Goal: Task Accomplishment & Management: Manage account settings

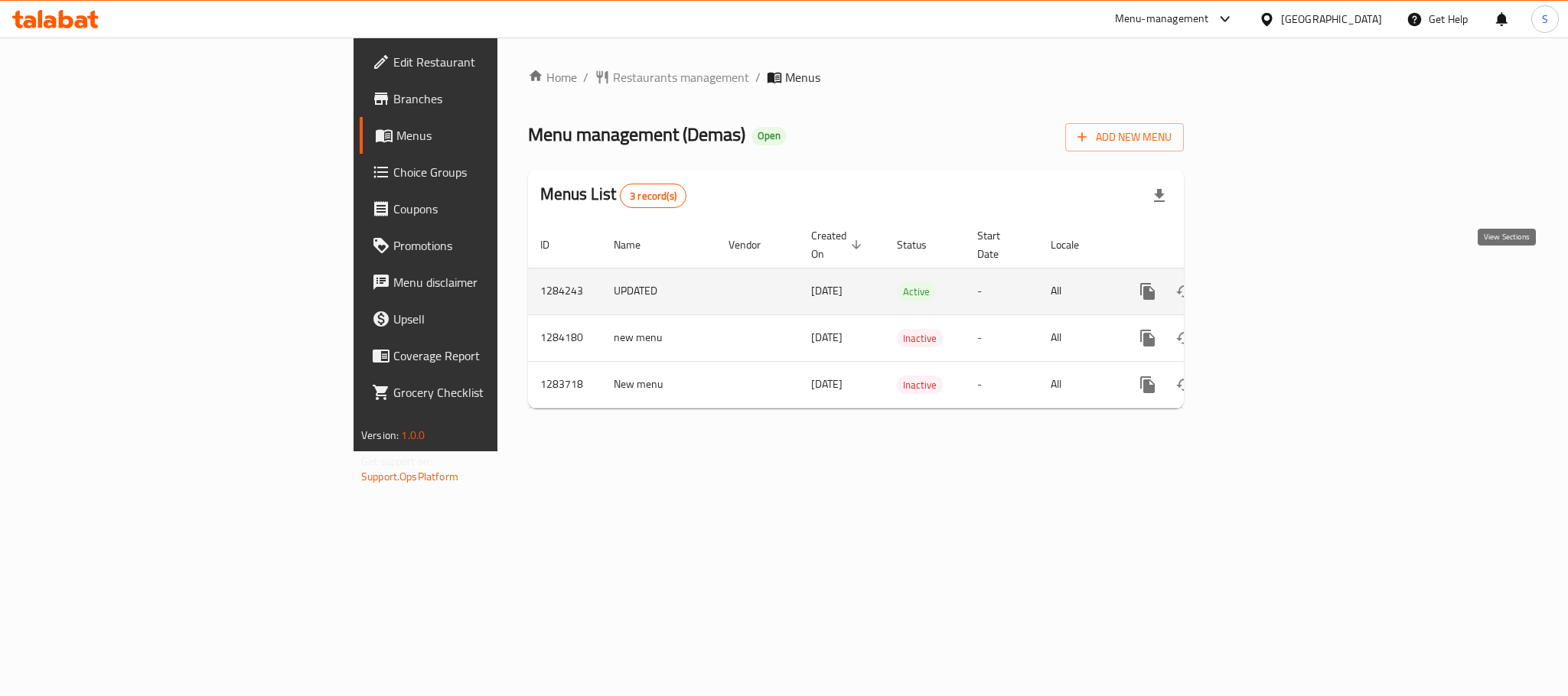
click at [1267, 283] on icon "enhanced table" at bounding box center [1257, 291] width 18 height 18
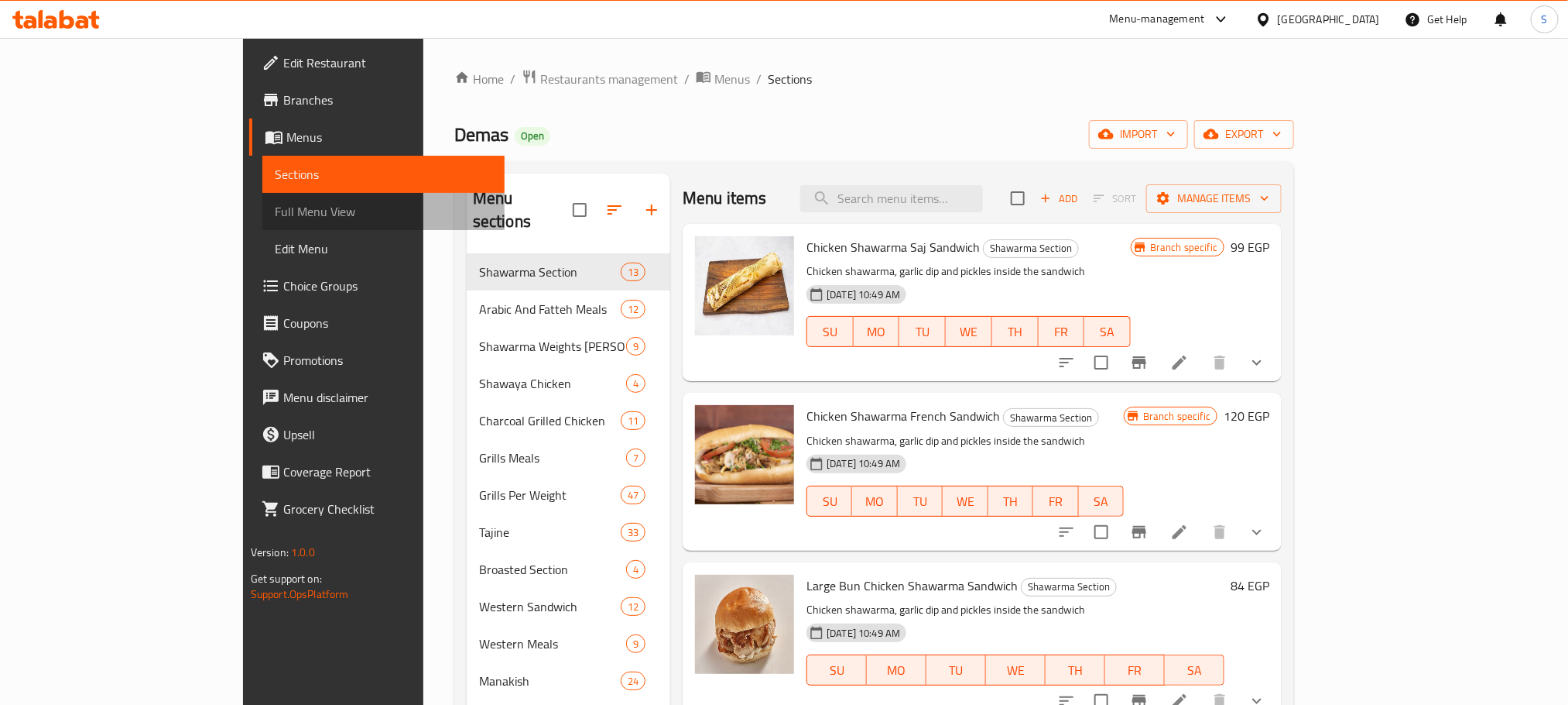
click at [275, 217] on span "Full Menu View" at bounding box center [383, 211] width 217 height 18
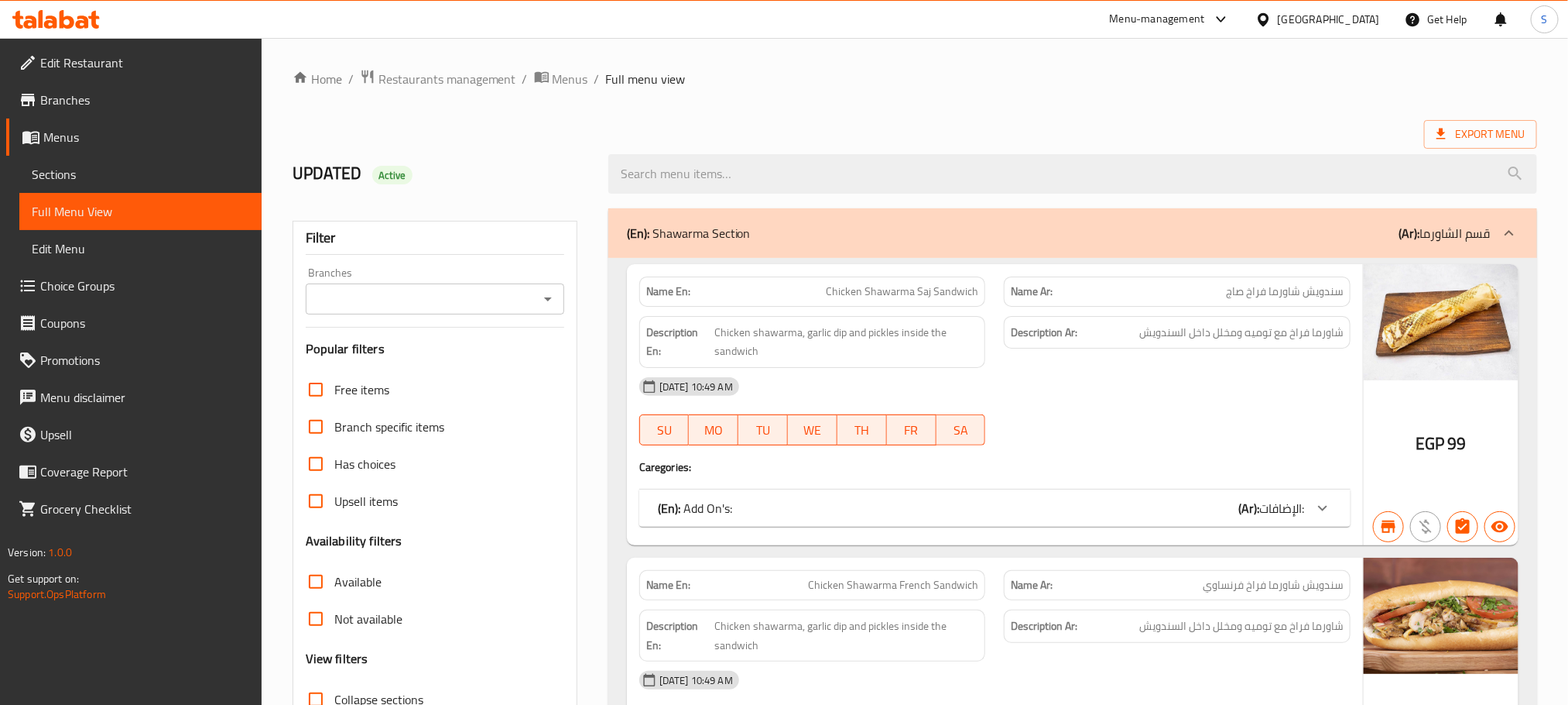
click at [871, 125] on div "Export Menu" at bounding box center [915, 135] width 1245 height 29
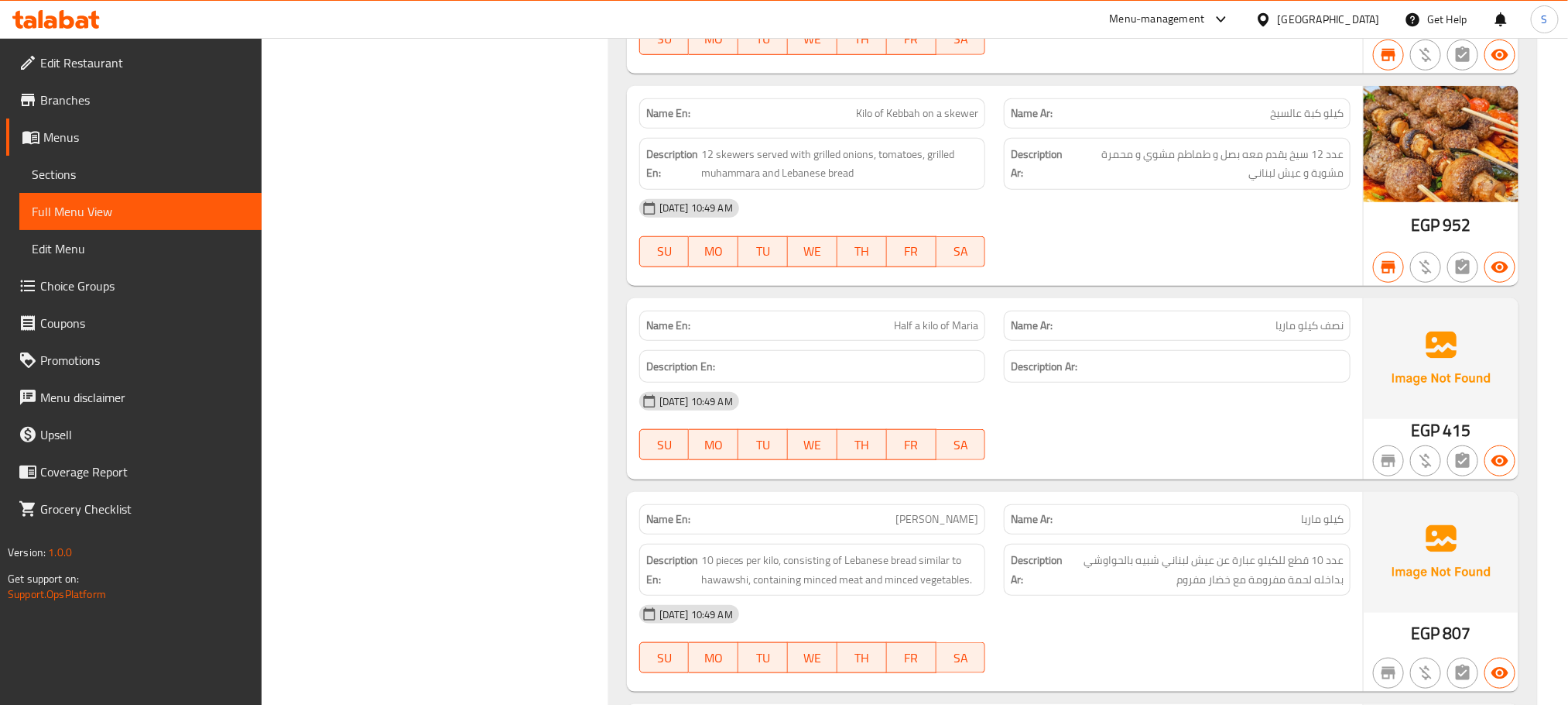
scroll to position [23555, 0]
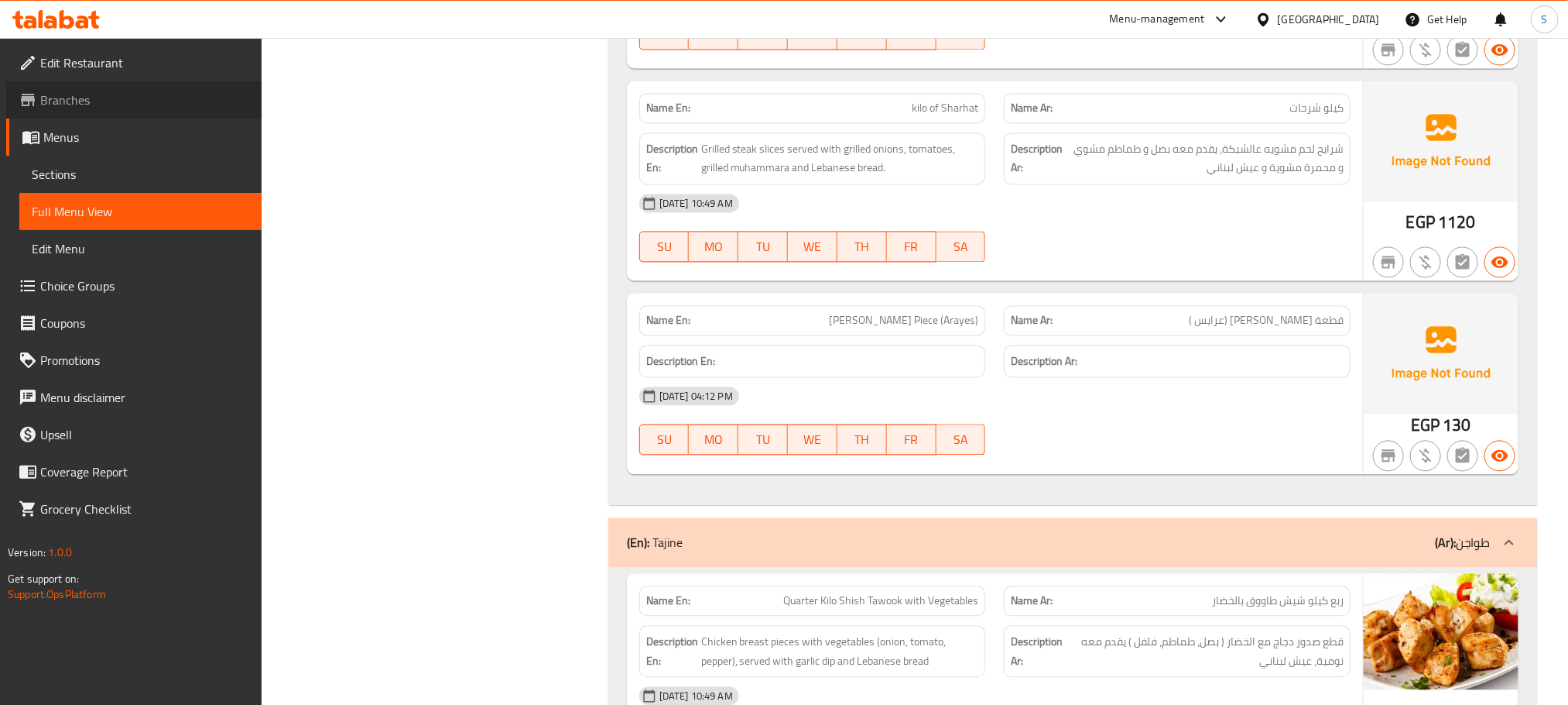
click at [87, 101] on span "Branches" at bounding box center [144, 99] width 209 height 18
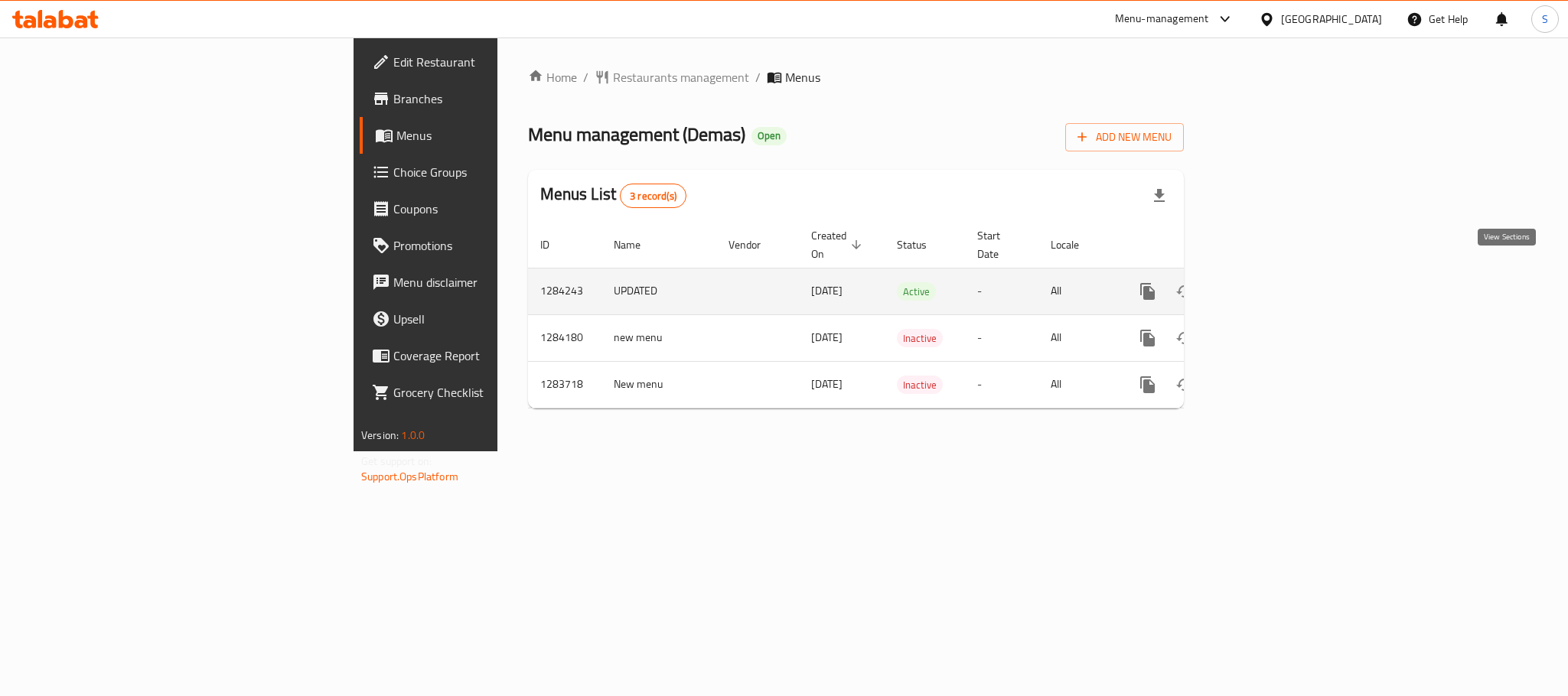
click at [1276, 285] on link "enhanced table" at bounding box center [1257, 291] width 36 height 36
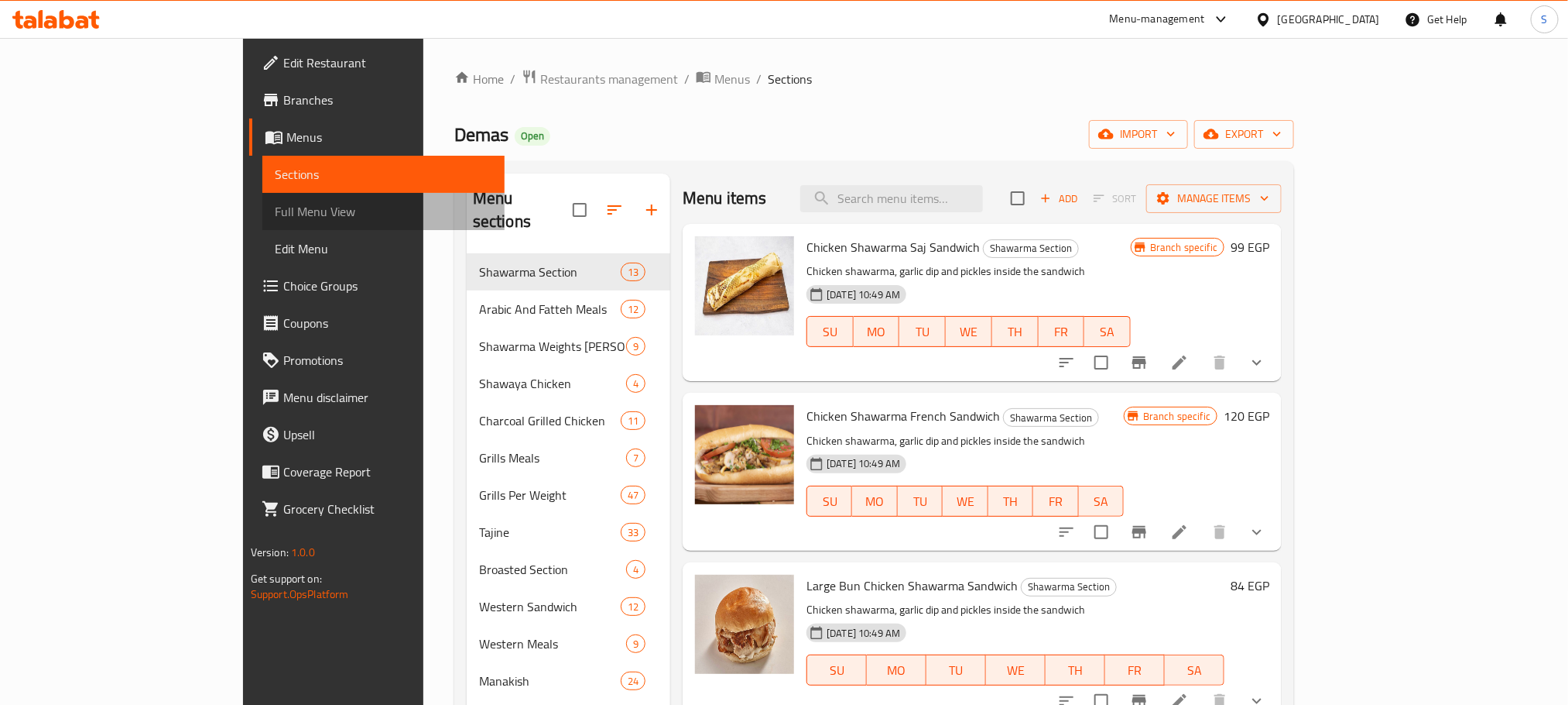
click at [275, 212] on span "Full Menu View" at bounding box center [383, 211] width 217 height 18
click at [275, 203] on span "Full Menu View" at bounding box center [383, 211] width 217 height 18
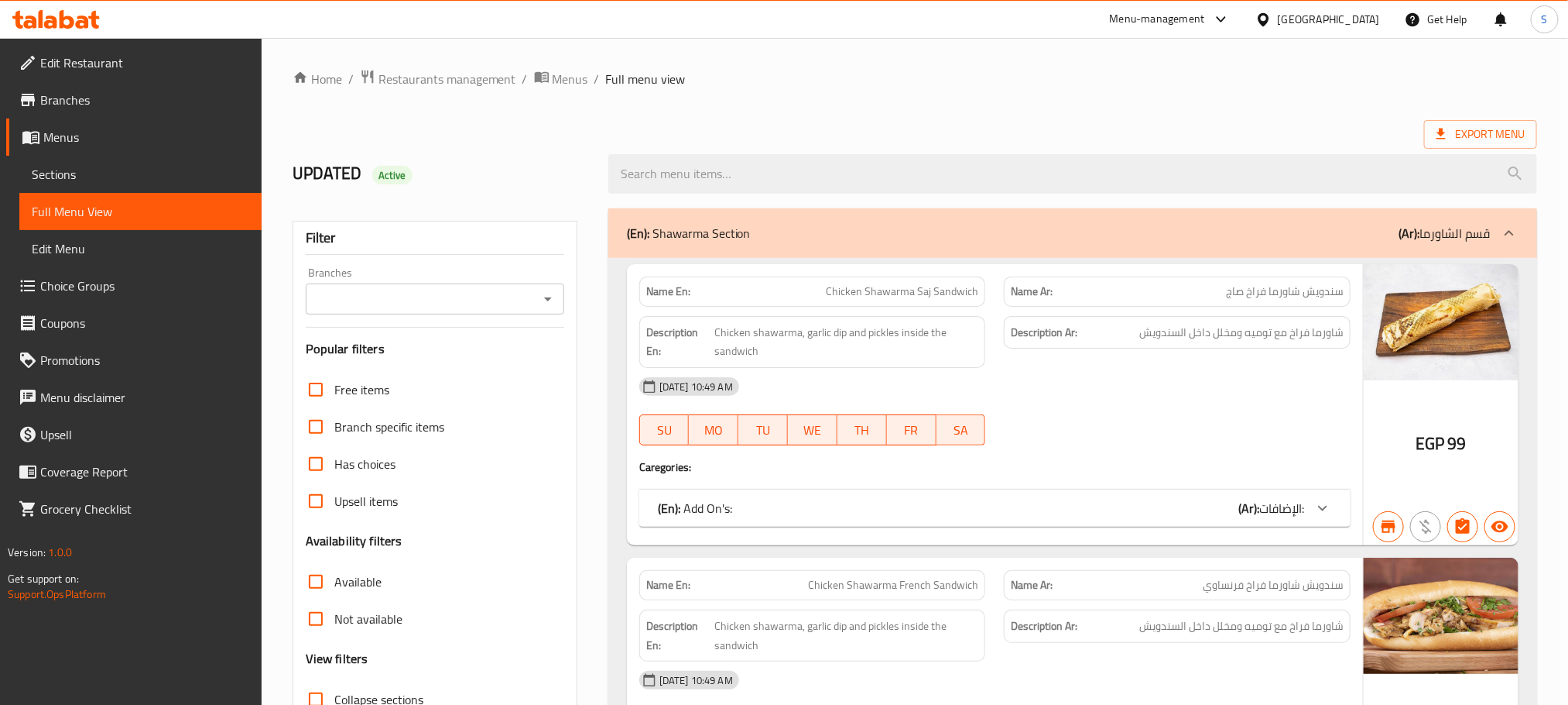
scroll to position [4048, 0]
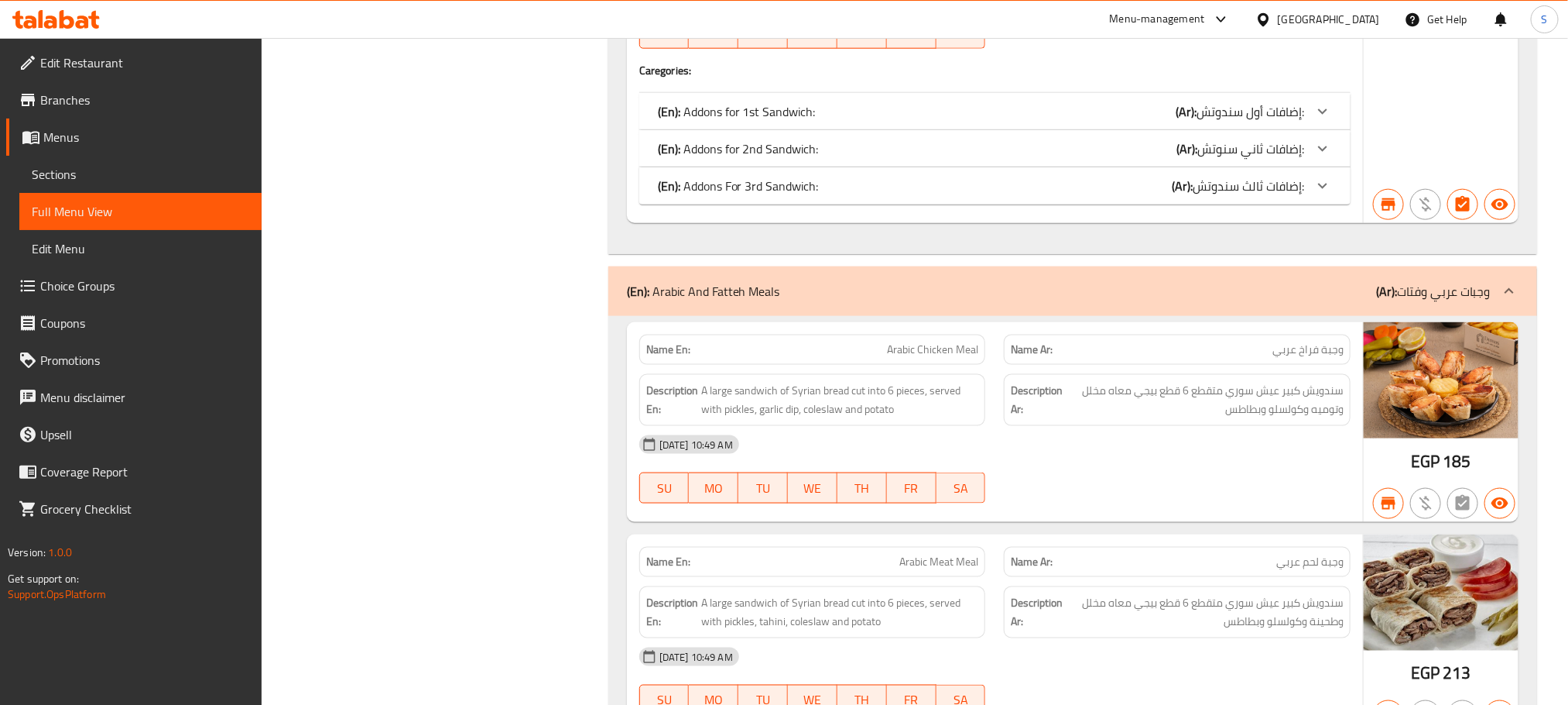
copy span "وجبة لحم عربي"
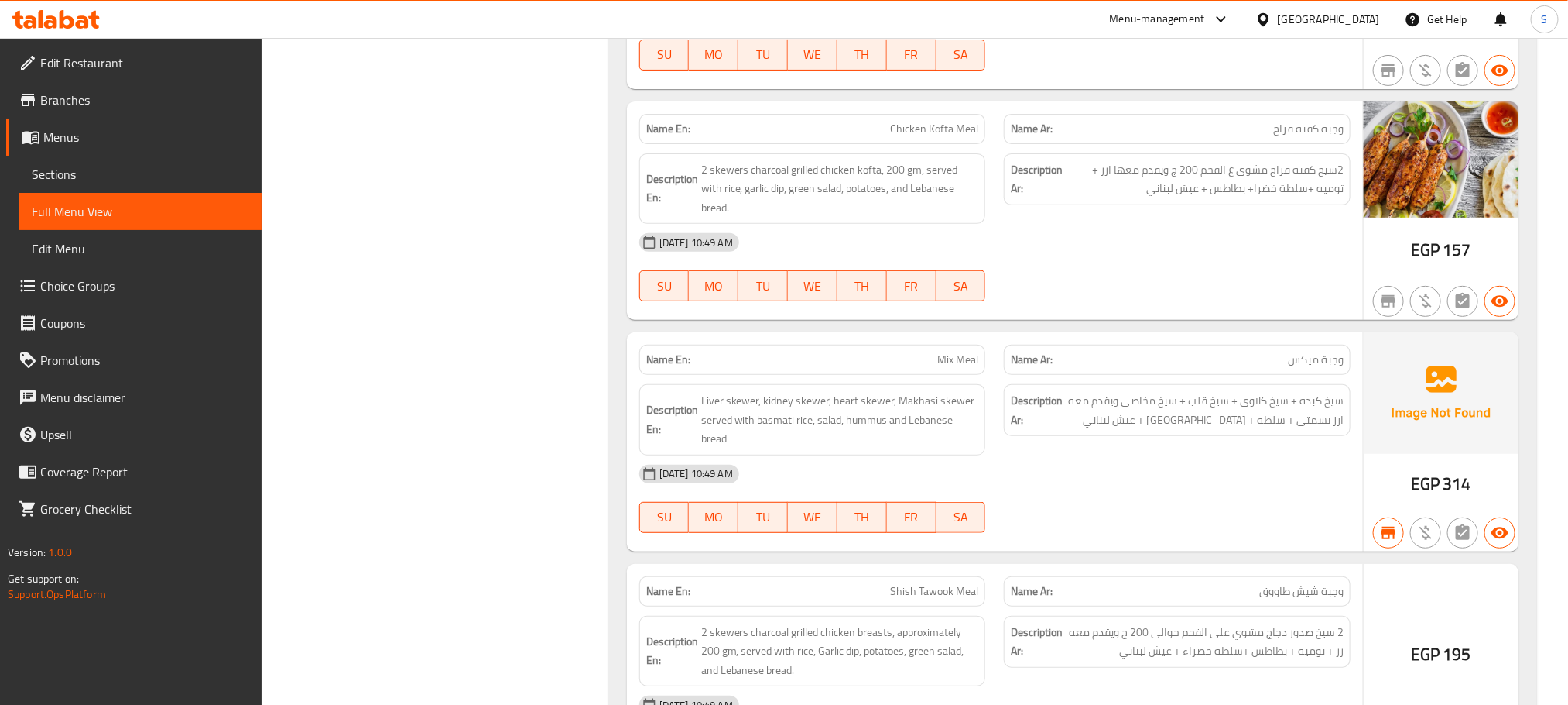
scroll to position [4262, 0]
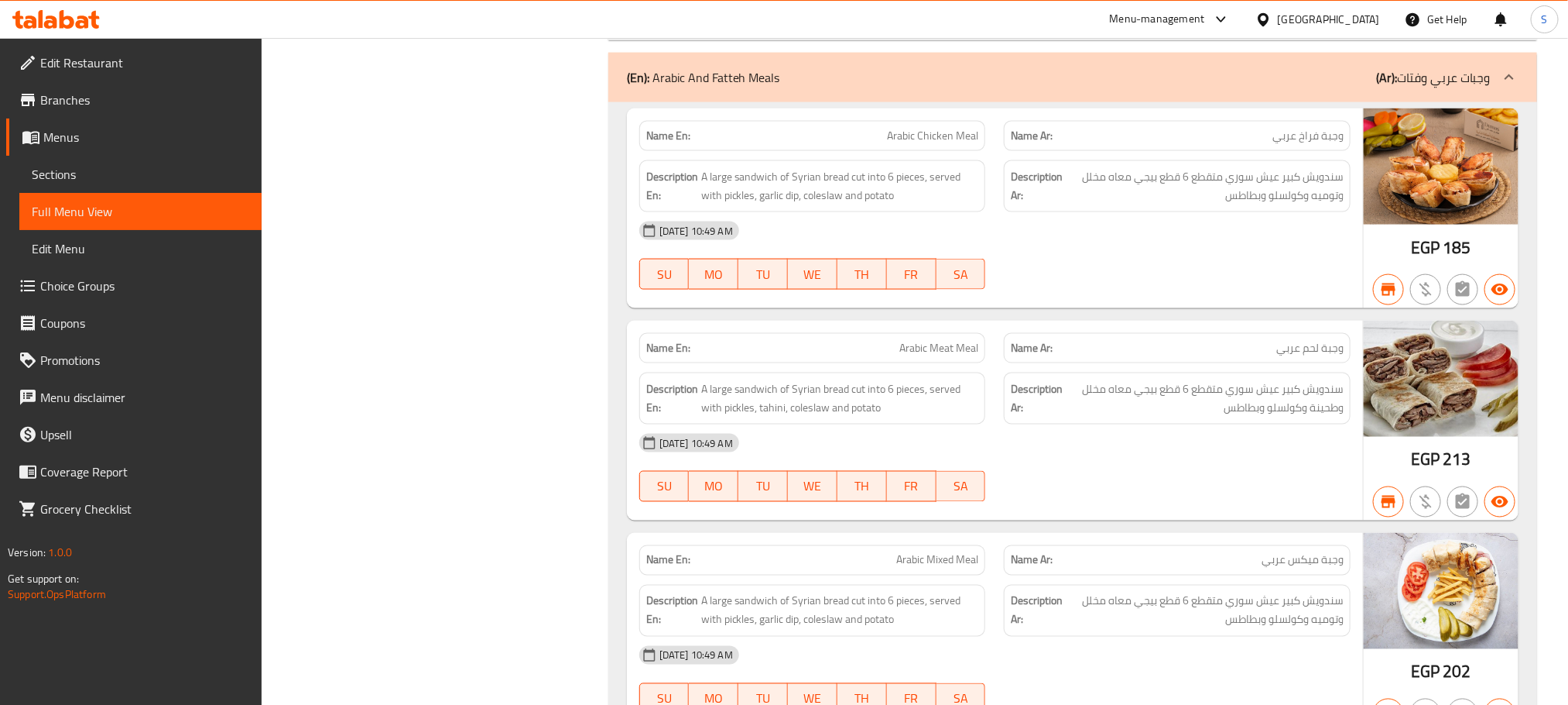
click at [107, 105] on span "Branches" at bounding box center [144, 99] width 209 height 18
